Goal: Find specific page/section: Find specific page/section

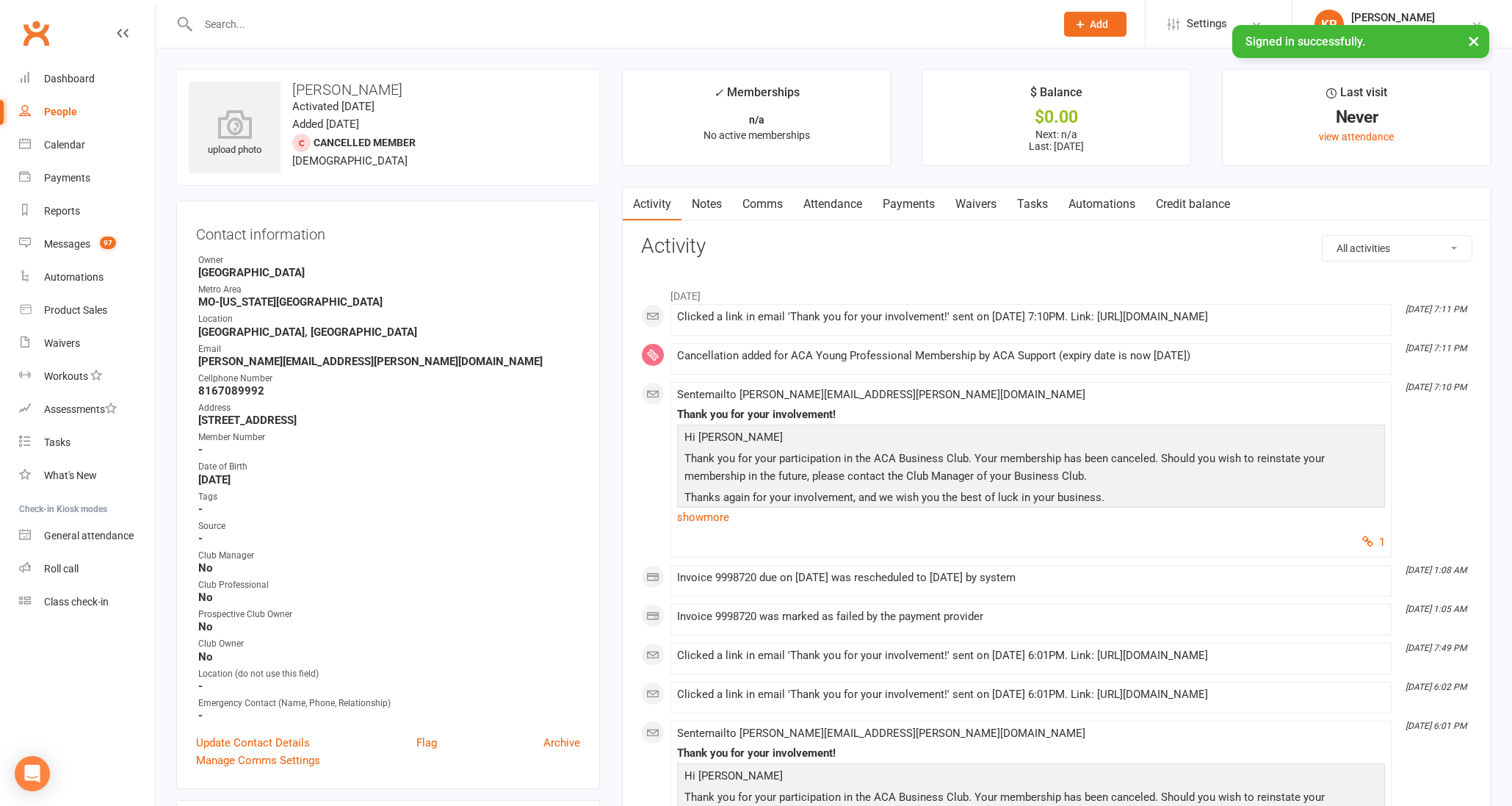
click at [297, 21] on input "text" at bounding box center [620, 24] width 851 height 20
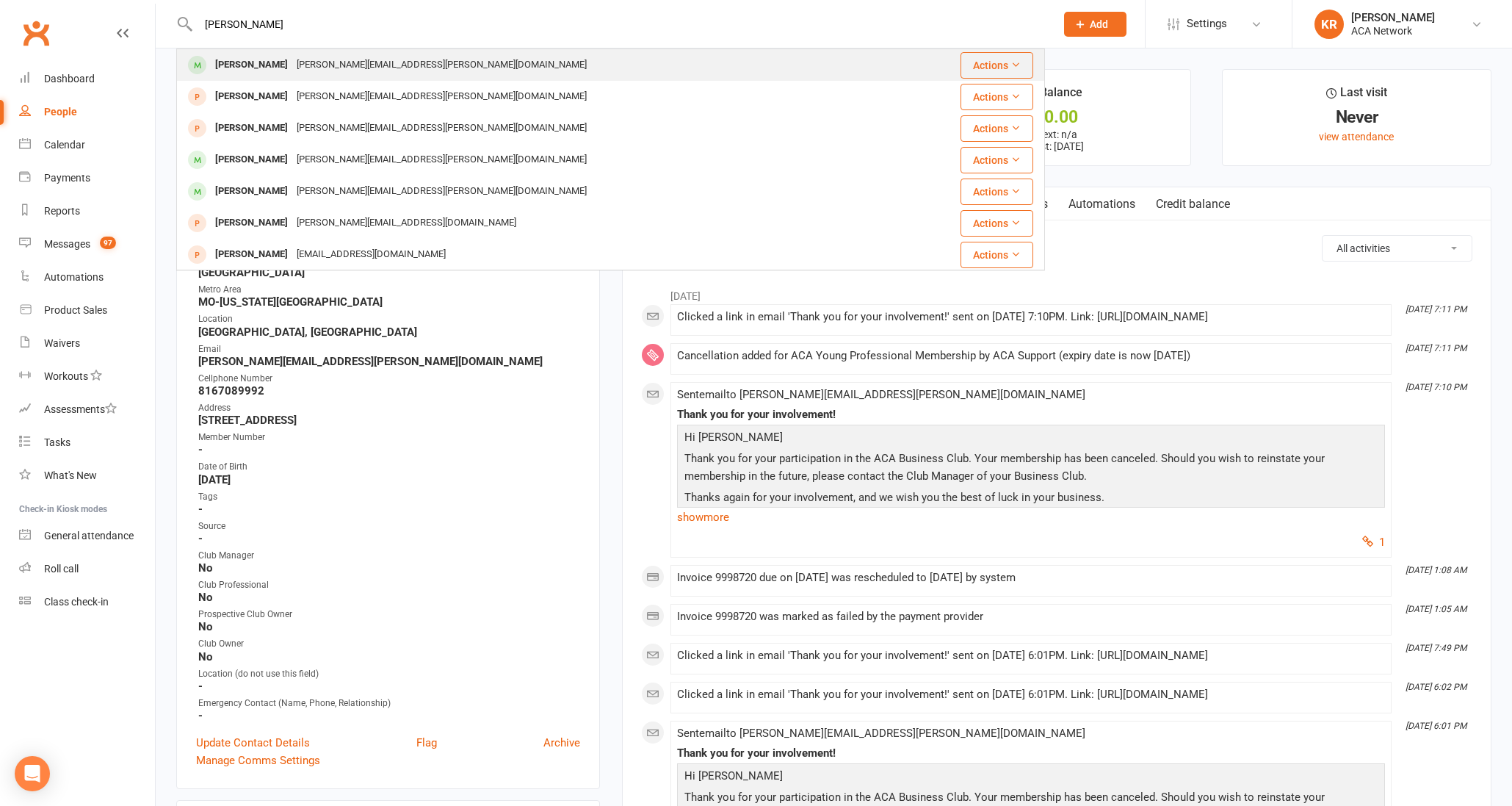
type input "[PERSON_NAME]"
click at [313, 59] on div "[PERSON_NAME][EMAIL_ADDRESS][PERSON_NAME][DOMAIN_NAME]" at bounding box center [442, 65] width 299 height 21
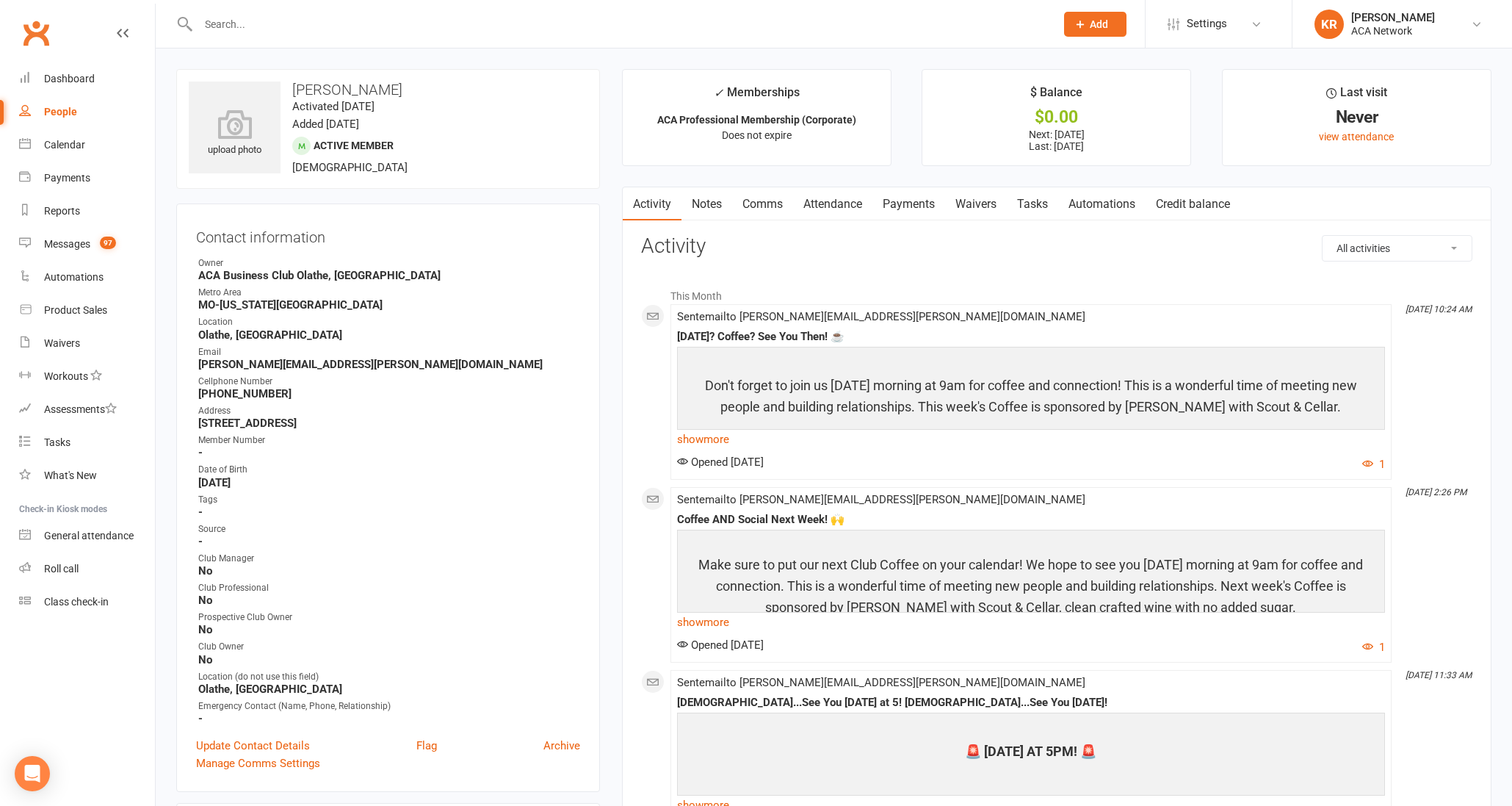
click at [248, 16] on input "text" at bounding box center [620, 24] width 851 height 20
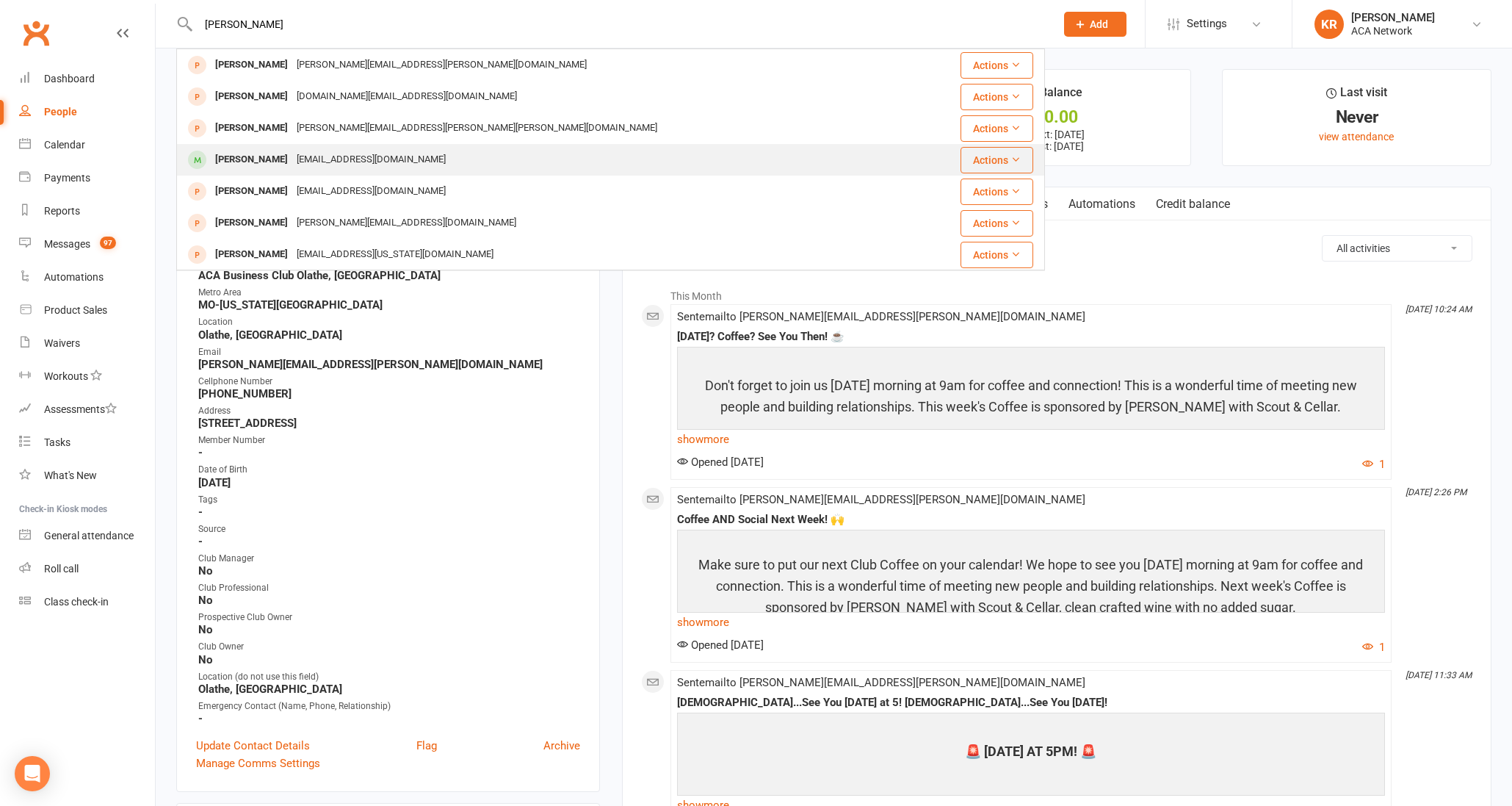
type input "[PERSON_NAME]"
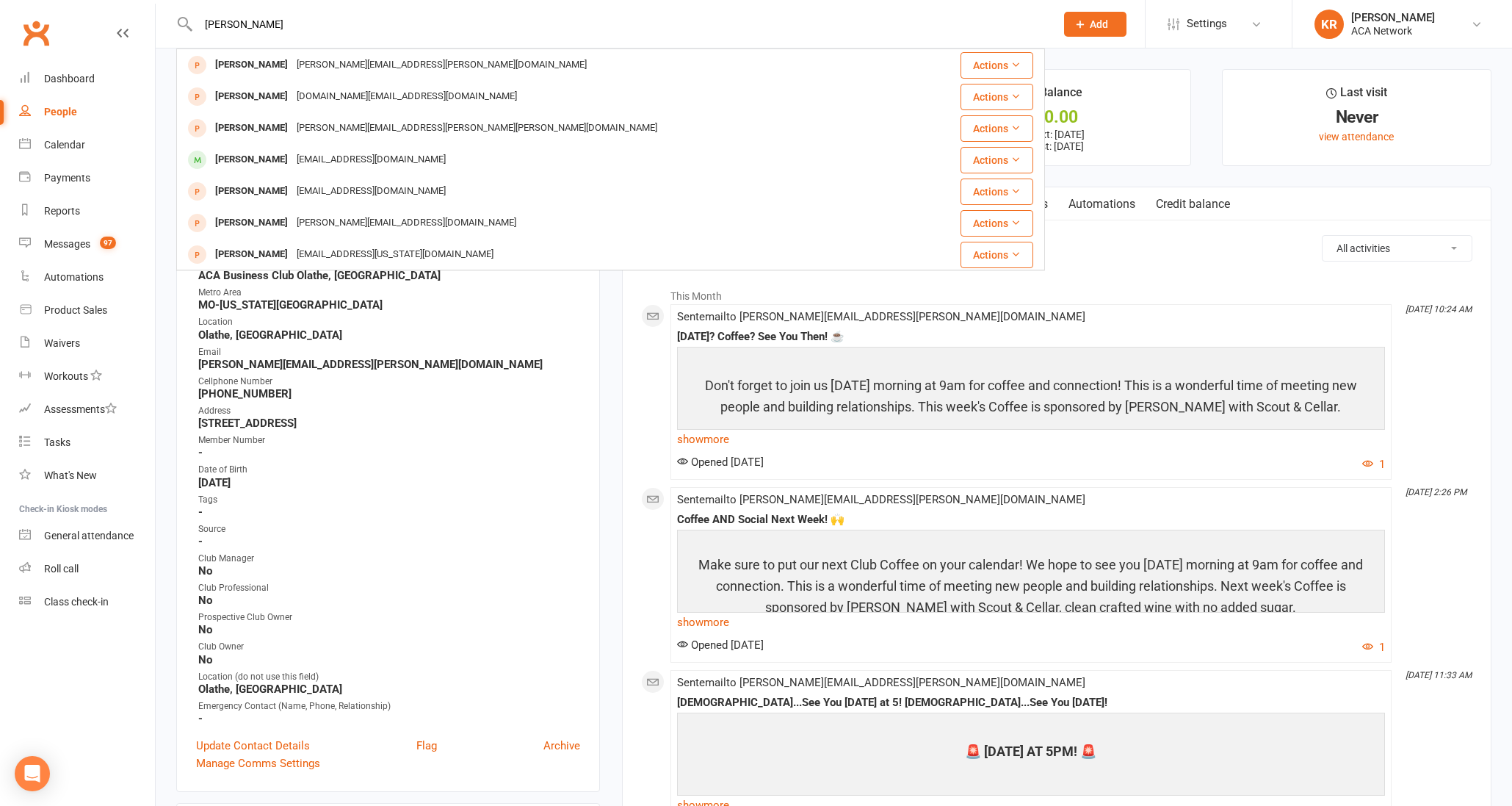
click at [322, 157] on div "[EMAIL_ADDRESS][DOMAIN_NAME]" at bounding box center [371, 160] width 158 height 21
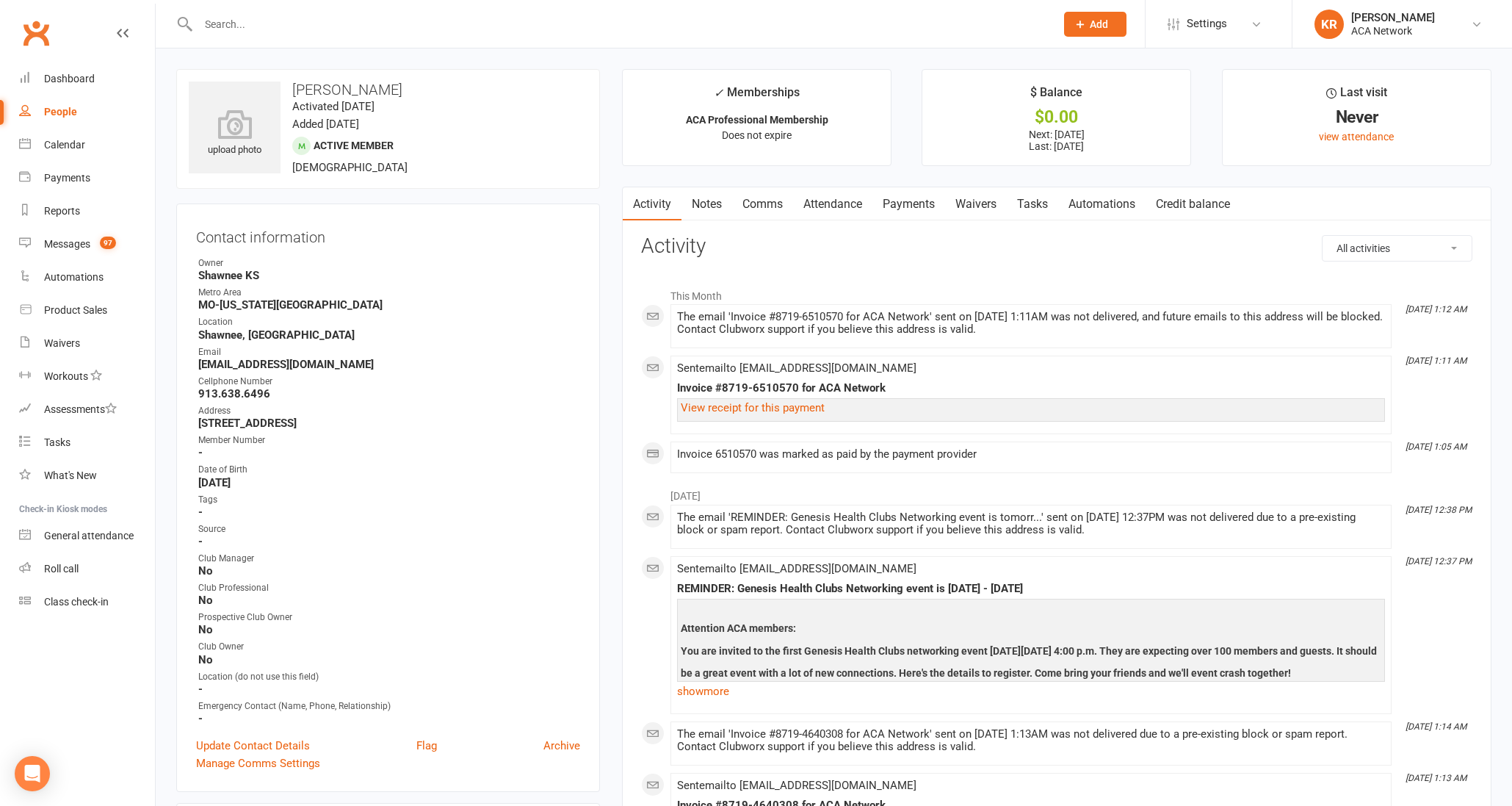
click at [270, 20] on input "text" at bounding box center [620, 24] width 851 height 20
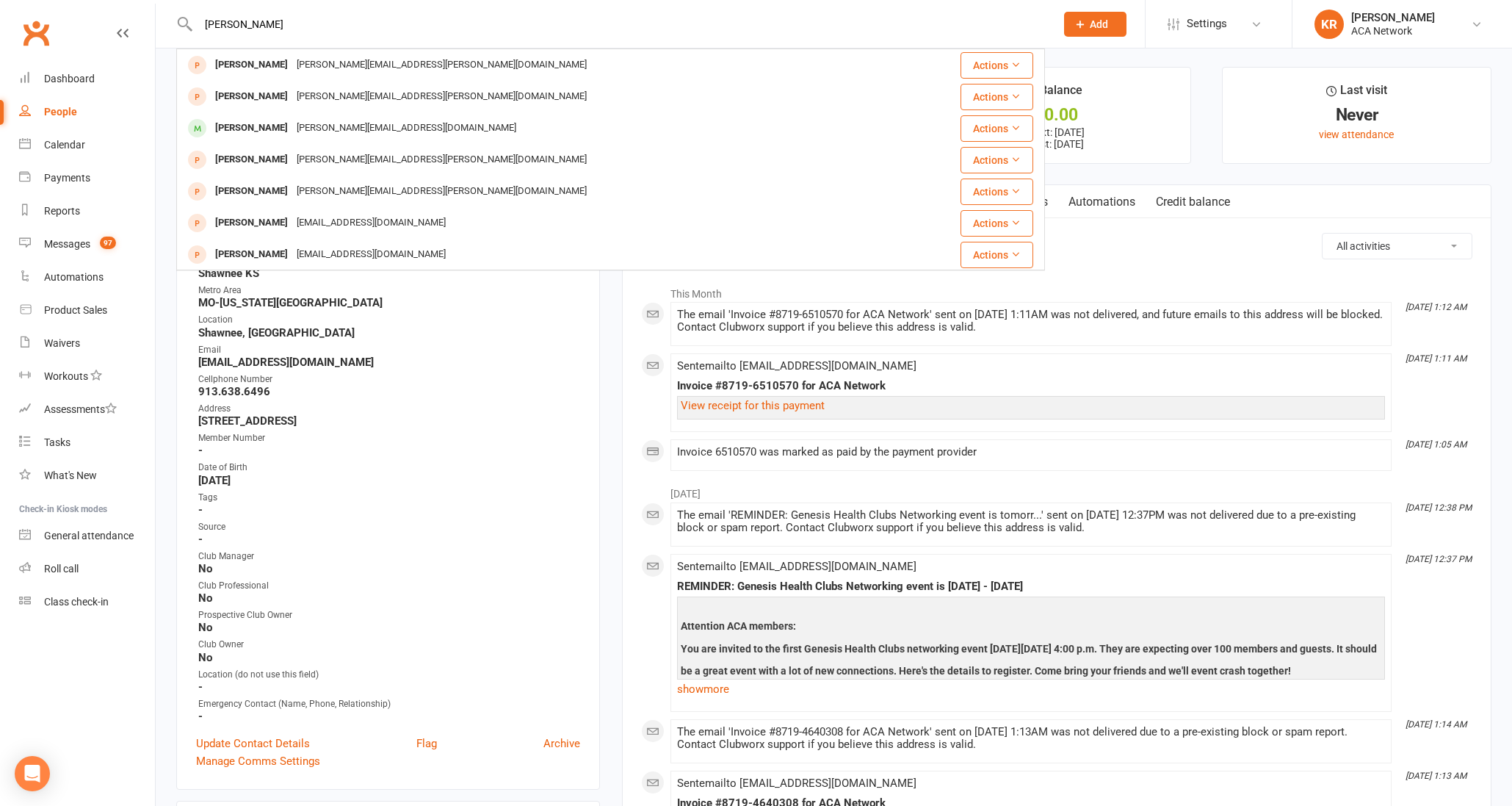
type input "[PERSON_NAME]"
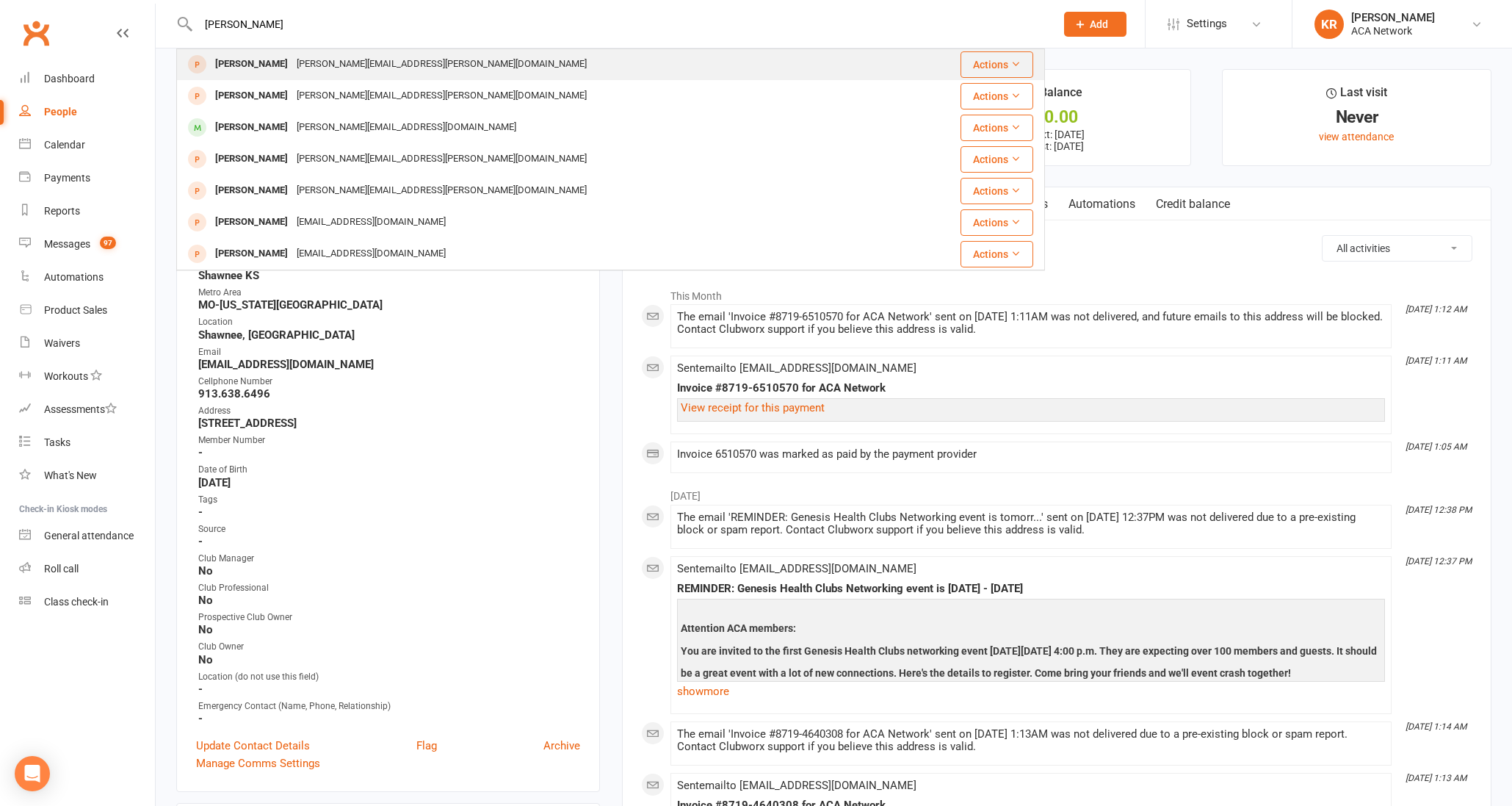
scroll to position [5, 0]
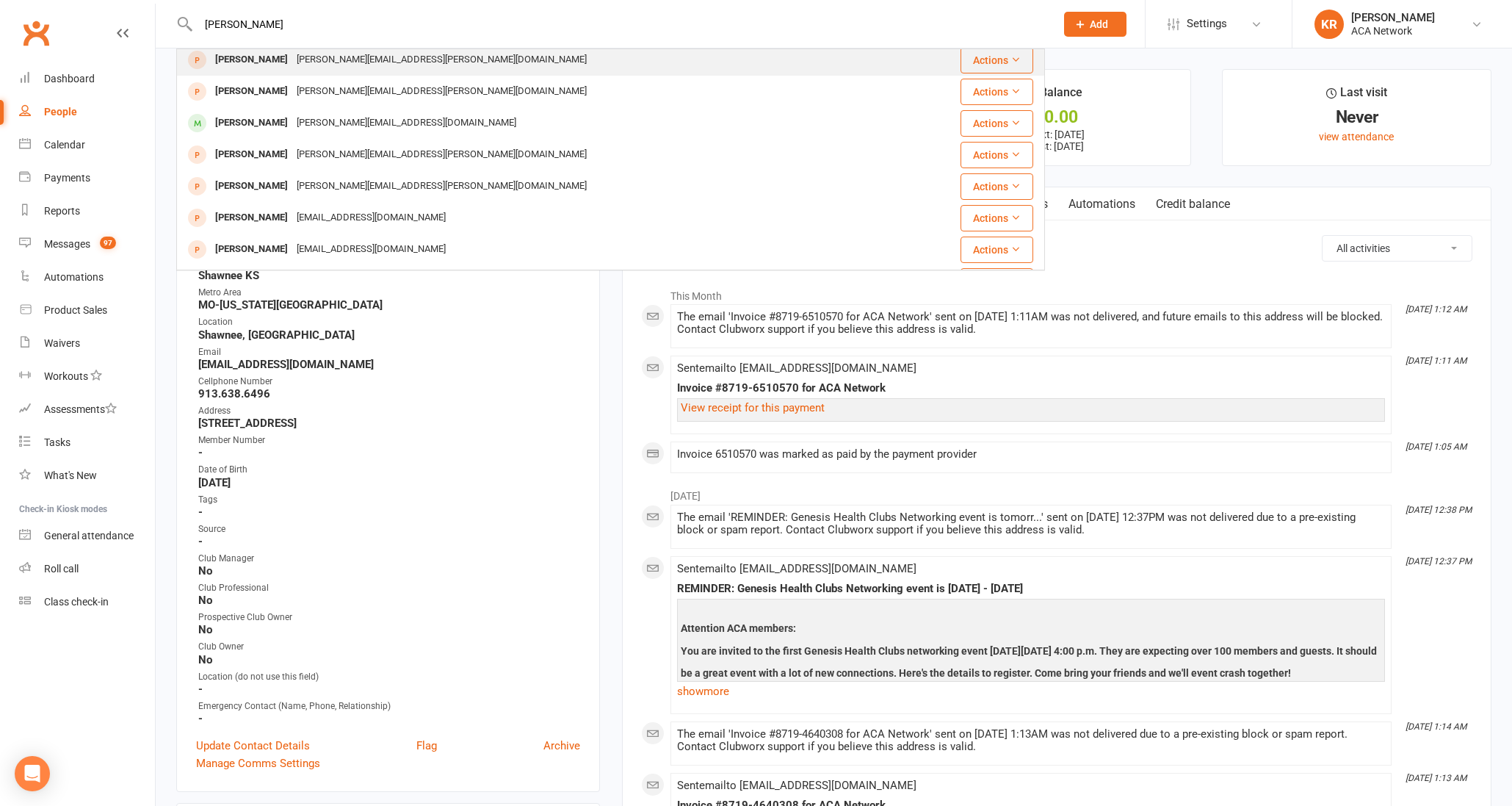
click at [292, 65] on div "[PERSON_NAME][EMAIL_ADDRESS][PERSON_NAME][DOMAIN_NAME]" at bounding box center [442, 60] width 299 height 21
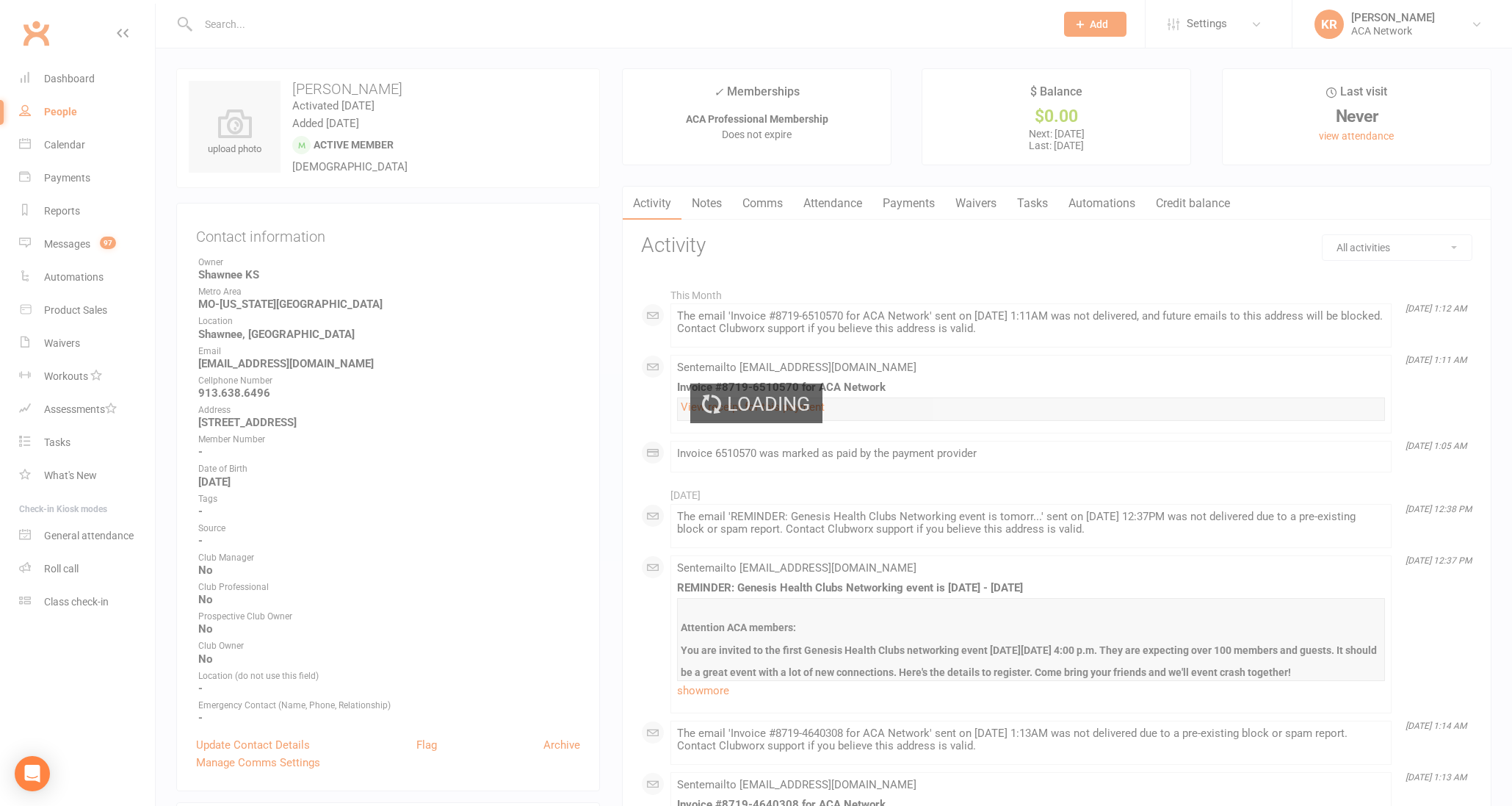
scroll to position [3, 0]
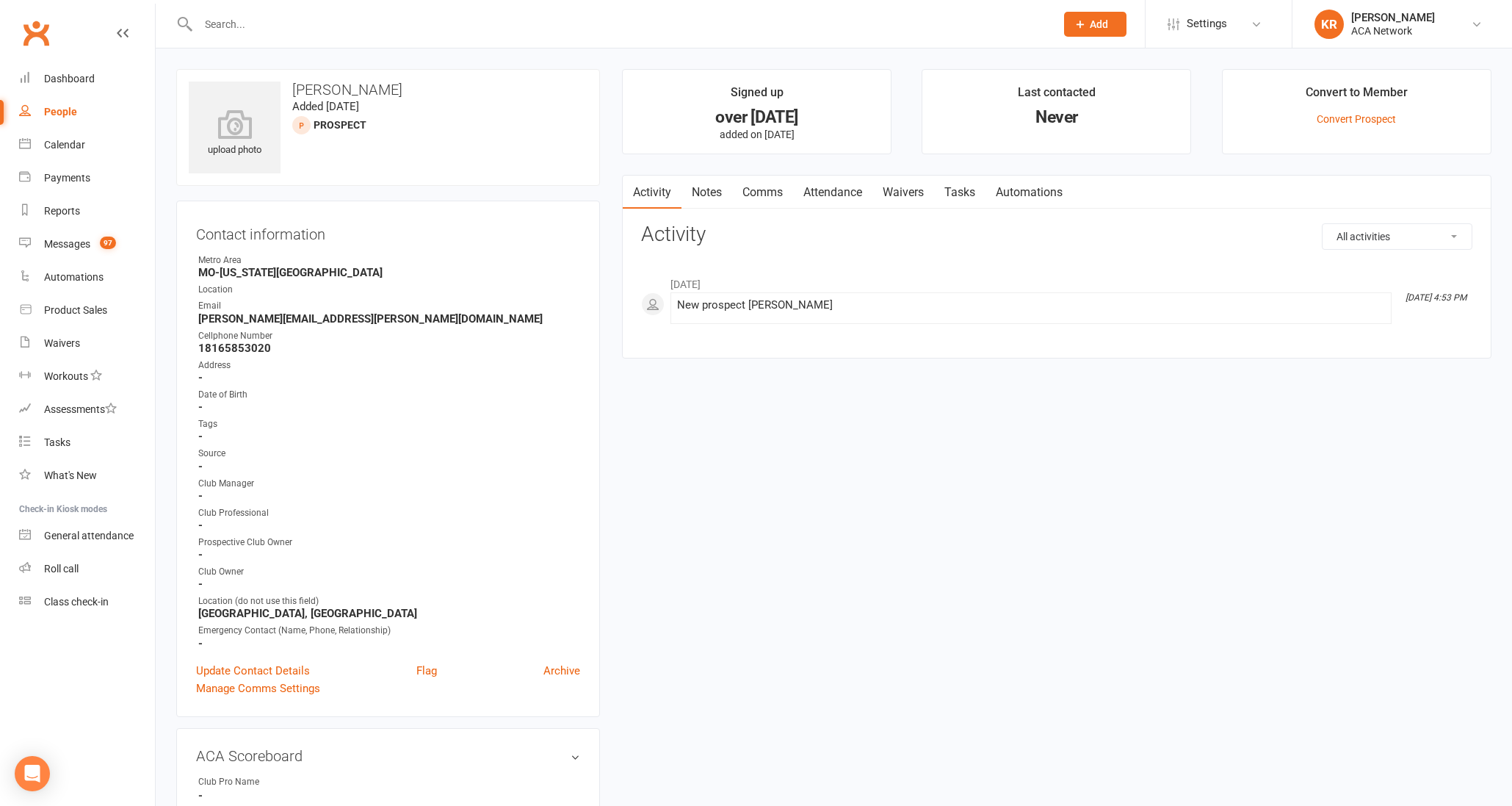
click at [232, 27] on input "text" at bounding box center [620, 24] width 851 height 20
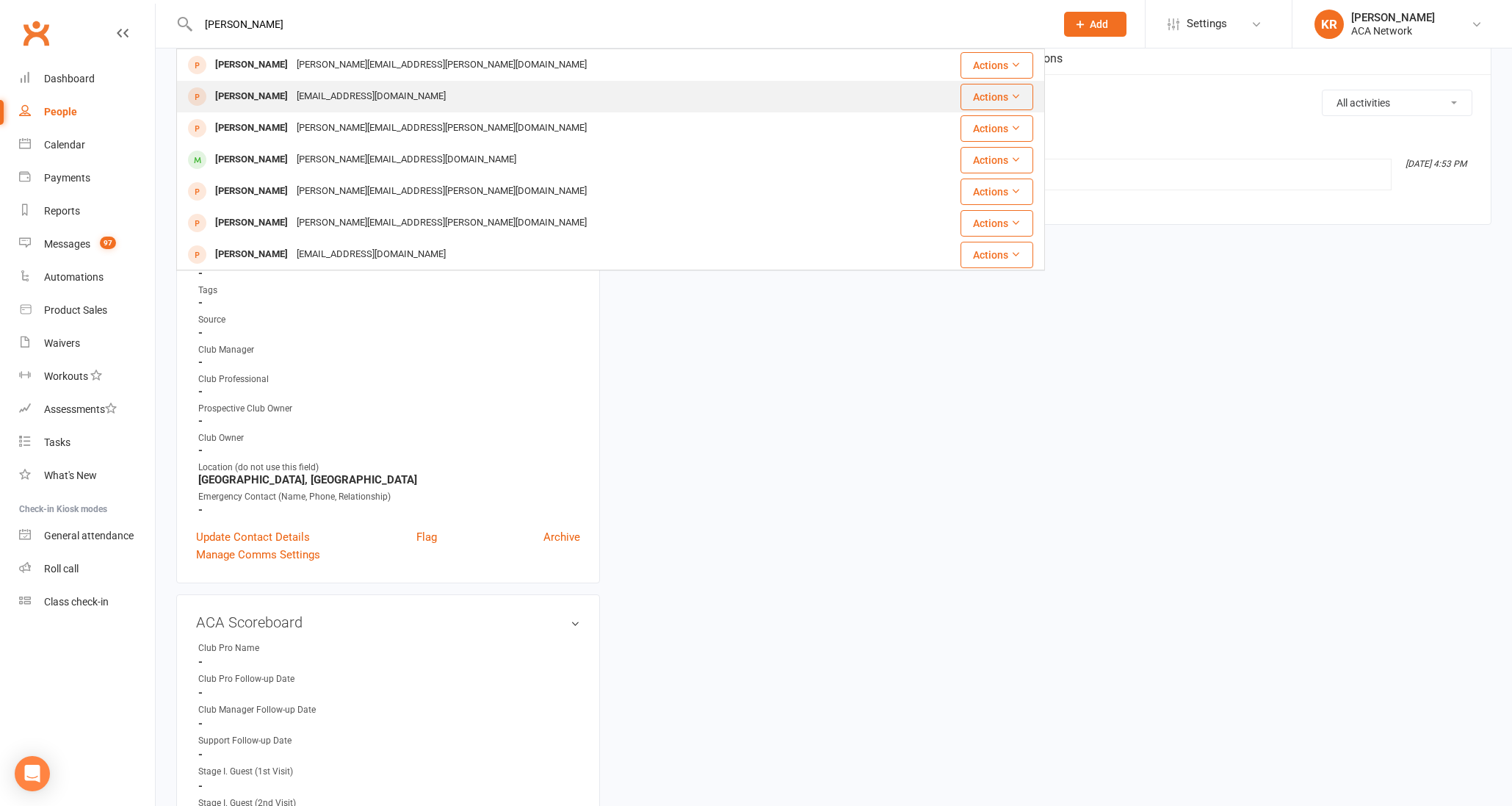
type input "[PERSON_NAME]"
click at [295, 96] on div "[EMAIL_ADDRESS][DOMAIN_NAME]" at bounding box center [371, 97] width 158 height 21
